Goal: Navigation & Orientation: Go to known website

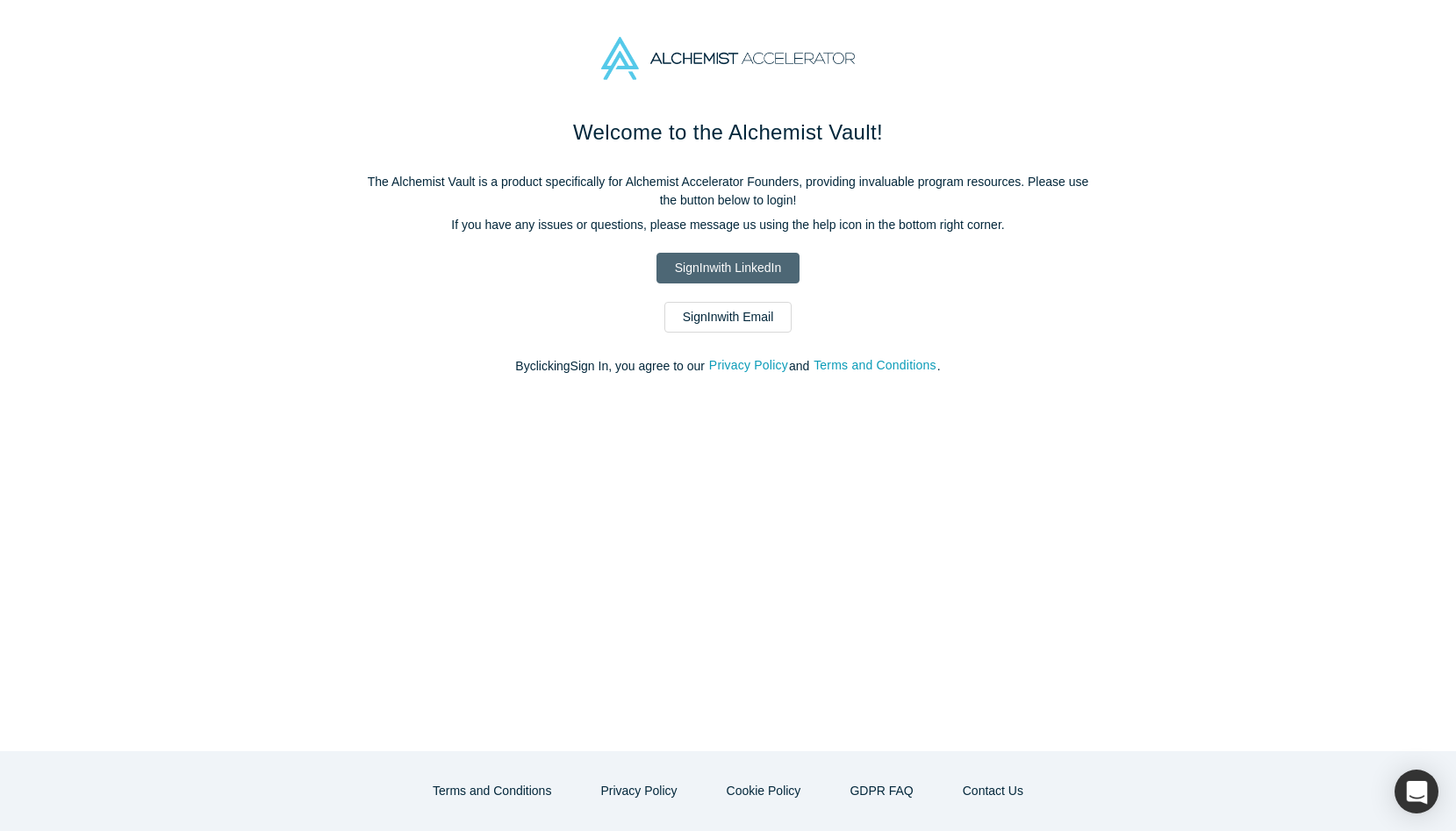
click at [718, 265] on link "Sign In with LinkedIn" at bounding box center [728, 268] width 143 height 31
